Goal: Transaction & Acquisition: Purchase product/service

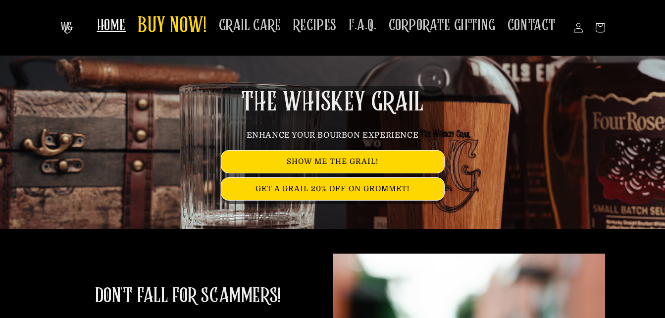
scroll to position [47, 0]
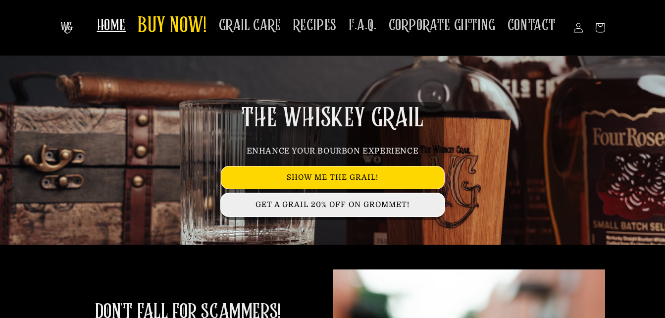
click at [353, 208] on link "GET A GRAIL 20% OFF ON GROMMET!" at bounding box center [332, 204] width 223 height 22
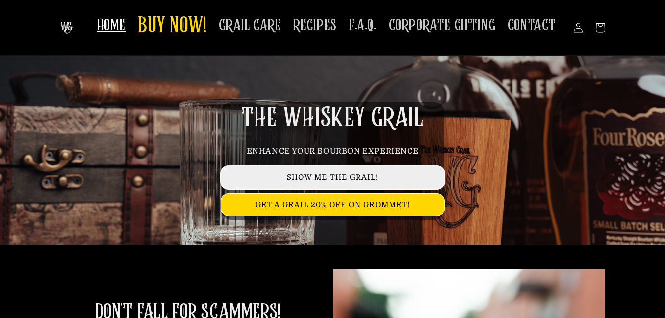
click at [334, 176] on link "SHOW ME THE GRAIL!" at bounding box center [332, 177] width 223 height 22
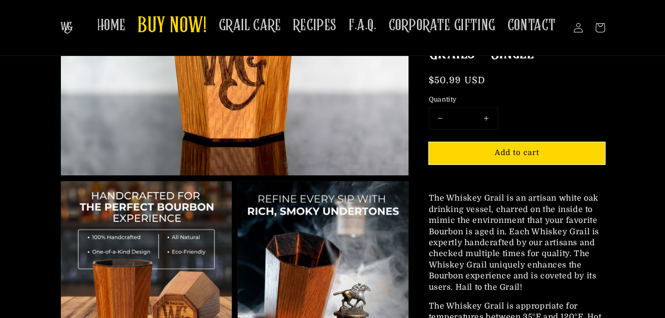
scroll to position [245, 0]
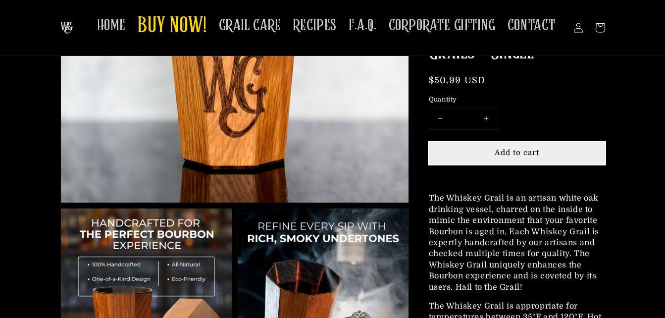
click at [528, 152] on span "Add to cart" at bounding box center [516, 152] width 45 height 9
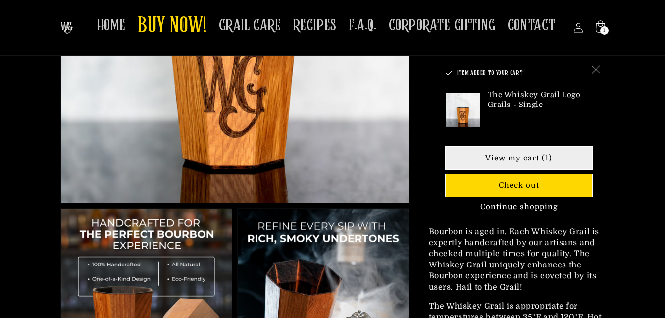
click at [525, 162] on link "View my cart (1)" at bounding box center [518, 158] width 146 height 22
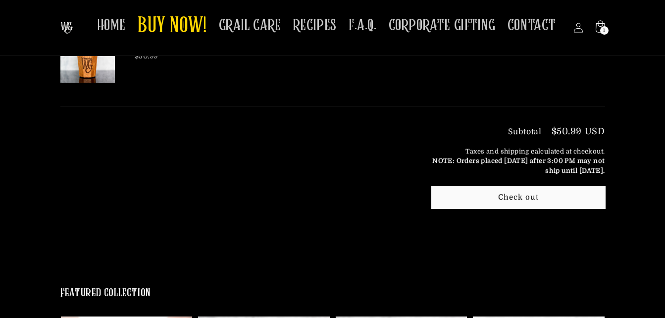
scroll to position [135, 0]
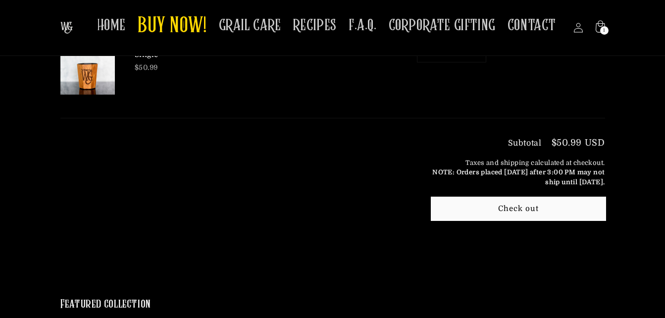
click at [534, 210] on button "Check out" at bounding box center [517, 208] width 173 height 22
